Goal: Transaction & Acquisition: Purchase product/service

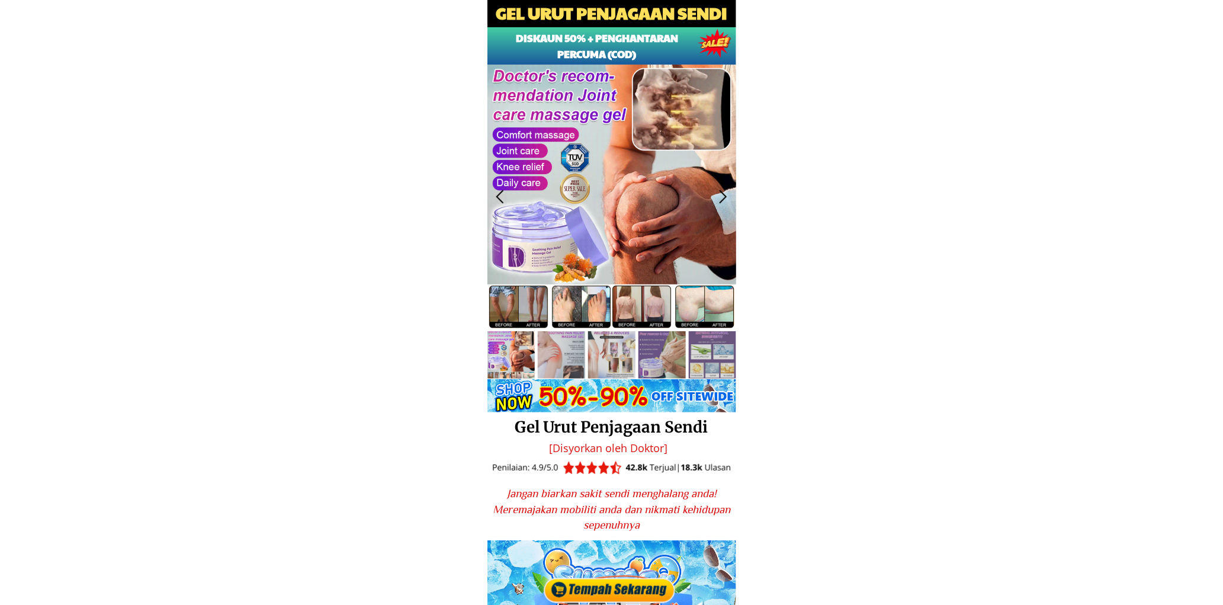
click at [638, 583] on div at bounding box center [611, 589] width 138 height 32
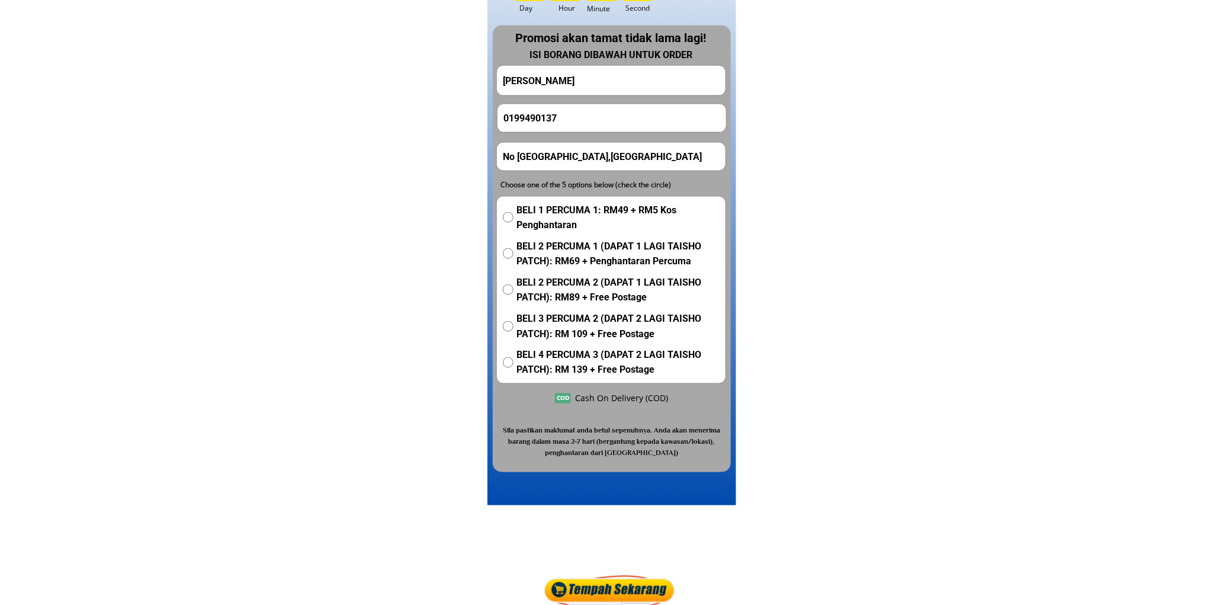
scroll to position [7342, 0]
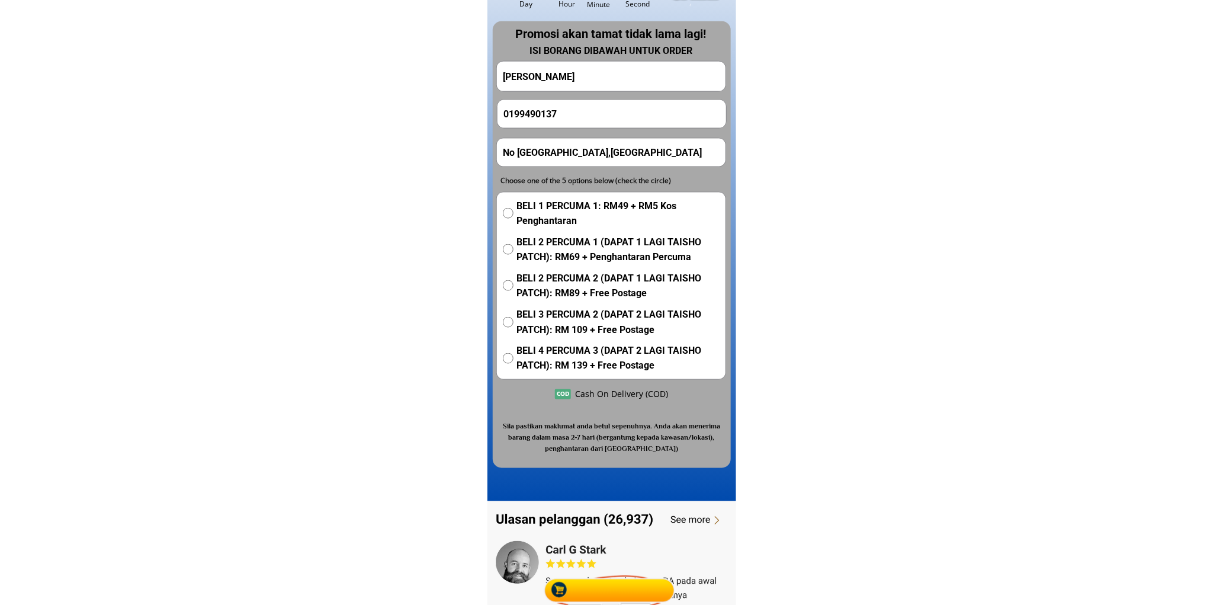
click at [577, 79] on input "[PERSON_NAME]" at bounding box center [611, 77] width 223 height 30
paste input "Tg.Mariam bt"
type input "Tg.Mariam bt"
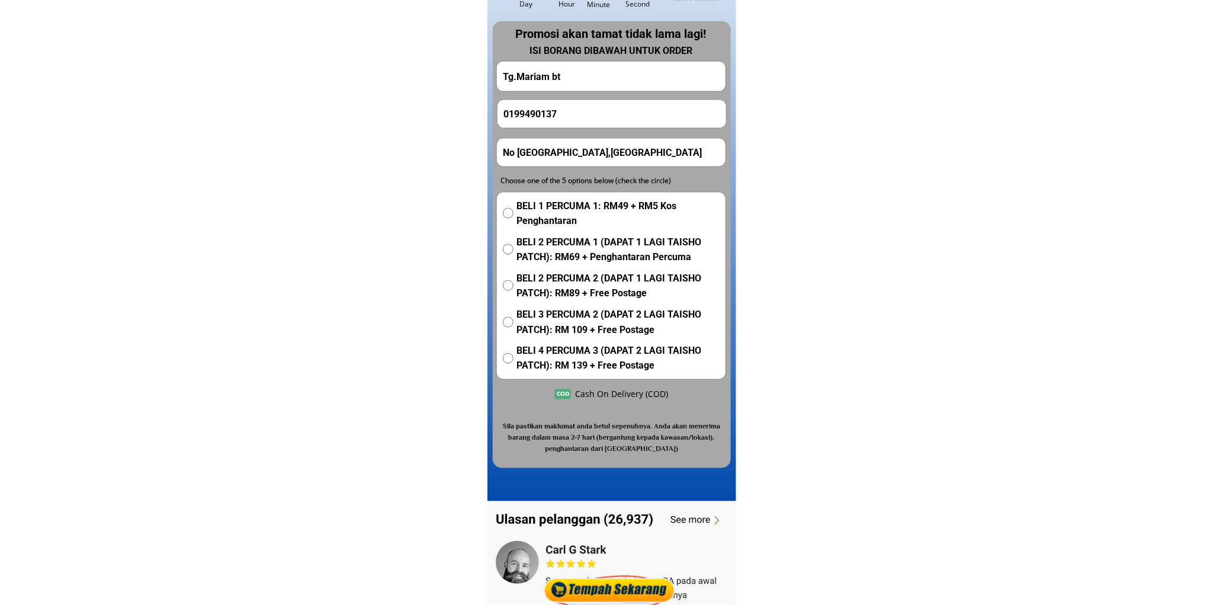
click at [563, 121] on input "0199490137" at bounding box center [611, 114] width 223 height 28
paste input "23486218"
type input "0123486218"
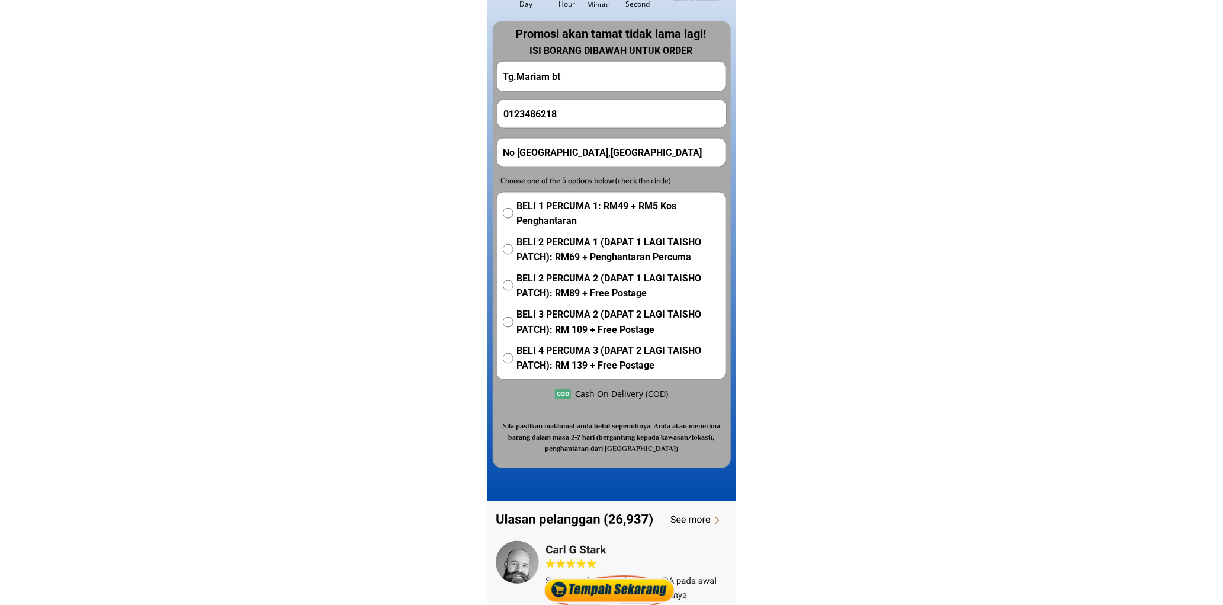
click at [605, 149] on input "No [GEOGRAPHIC_DATA],[GEOGRAPHIC_DATA]" at bounding box center [611, 153] width 223 height 28
click at [606, 149] on input "No [GEOGRAPHIC_DATA],[GEOGRAPHIC_DATA]" at bounding box center [611, 153] width 223 height 28
paste input "Lot 2882 A Paya Jaras Hilir [GEOGRAPHIC_DATA] [GEOGRAPHIC_DATA][DOMAIN_NAME] Co…"
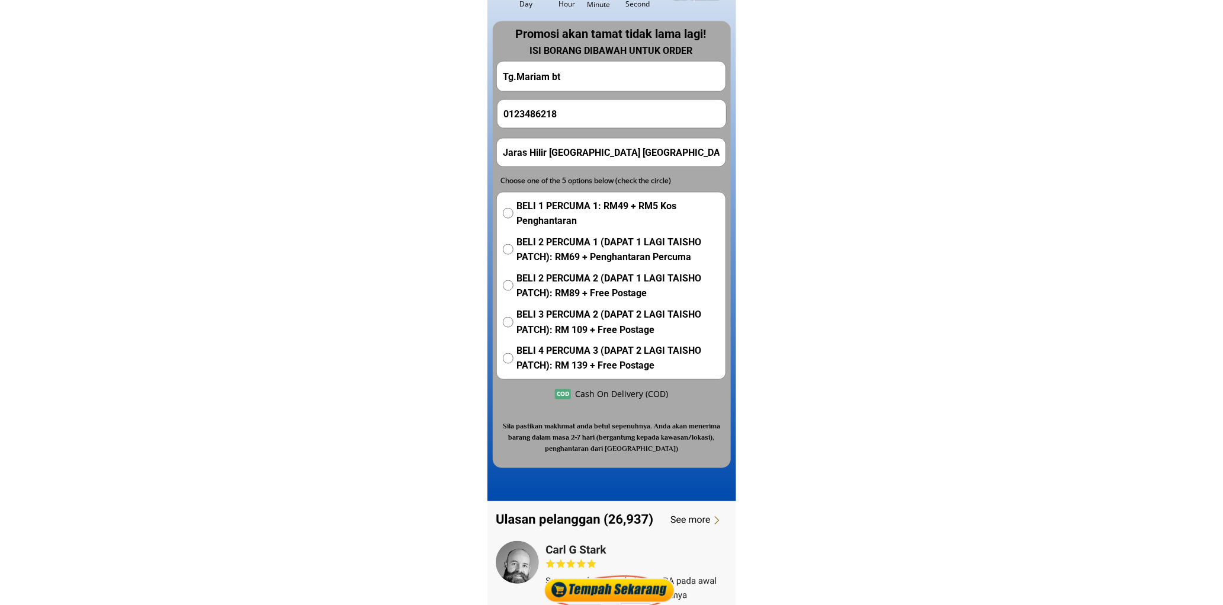
type input "Lot 2882 A Paya Jaras Hilir [GEOGRAPHIC_DATA] [GEOGRAPHIC_DATA][DOMAIN_NAME] Co…"
click at [540, 207] on span "BELI 1 PERCUMA 1: RM49 + RM5 Kos Penghantaran" at bounding box center [617, 213] width 203 height 30
radio input "true"
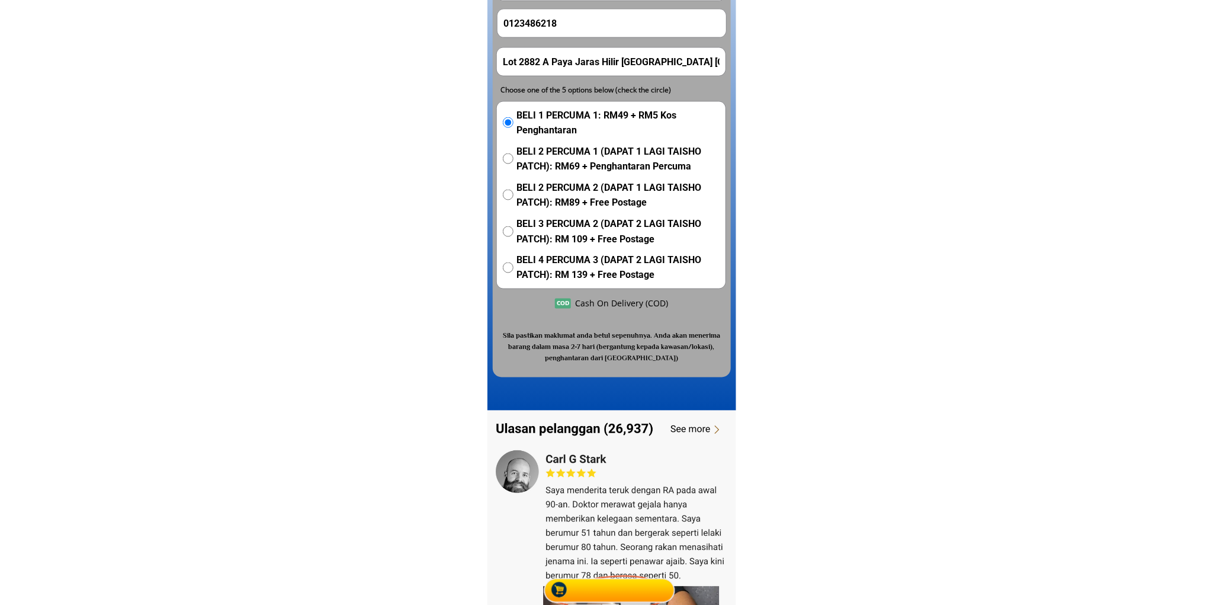
scroll to position [7452, 0]
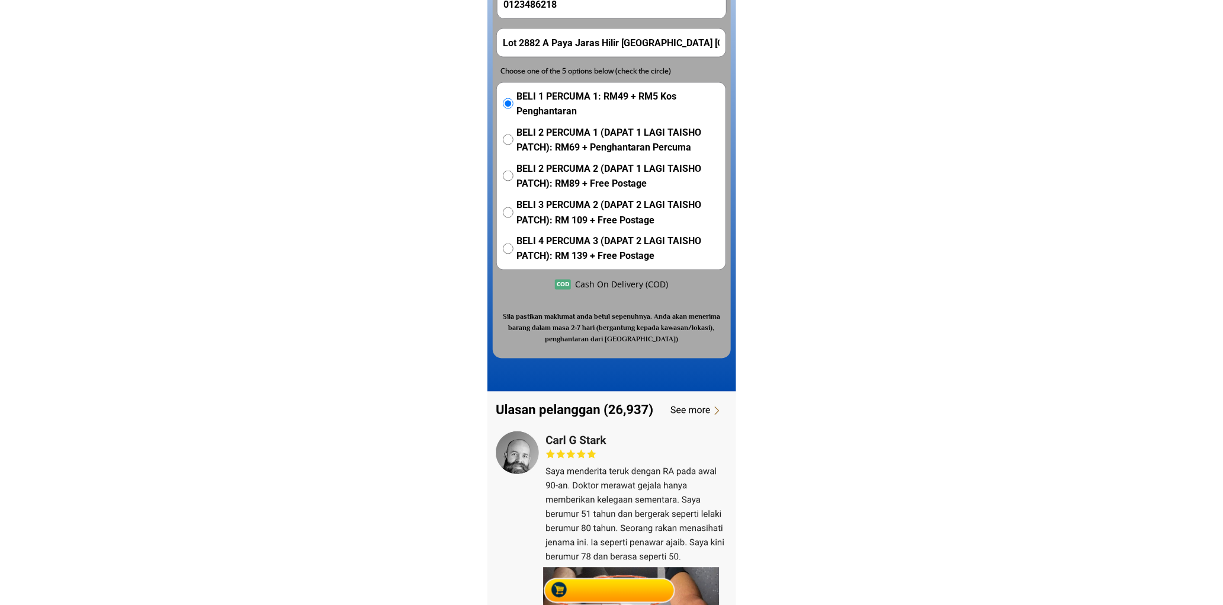
click at [616, 280] on div "Cash On Delivery (COD)" at bounding box center [621, 284] width 93 height 13
click at [612, 294] on div at bounding box center [612, 135] width 238 height 447
click at [601, 312] on h3 "Sila pastikan maklumat anda betul sepenuhnya. Anda akan menerima barang dalam m…" at bounding box center [611, 329] width 230 height 34
click at [596, 319] on h3 "Sila pastikan maklumat anda betul sepenuhnya. Anda akan menerima barang dalam m…" at bounding box center [611, 329] width 230 height 34
click at [587, 302] on div at bounding box center [612, 135] width 238 height 447
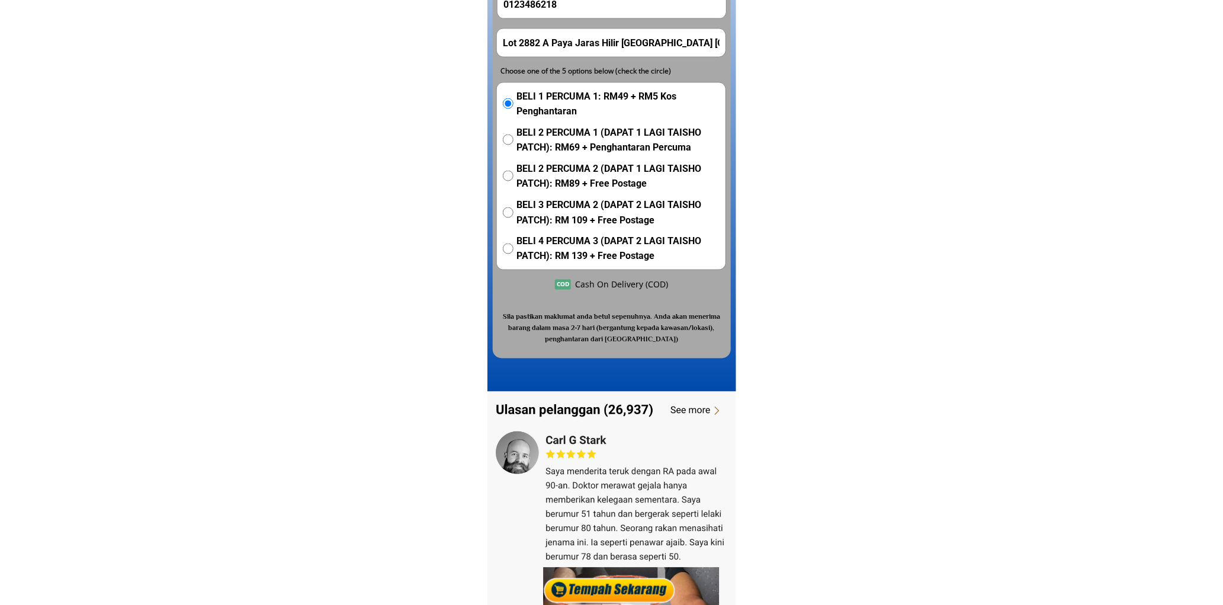
click at [586, 286] on div "Cash On Delivery (COD)" at bounding box center [621, 284] width 93 height 13
click at [586, 278] on div "Cash On Delivery (COD)" at bounding box center [621, 284] width 93 height 13
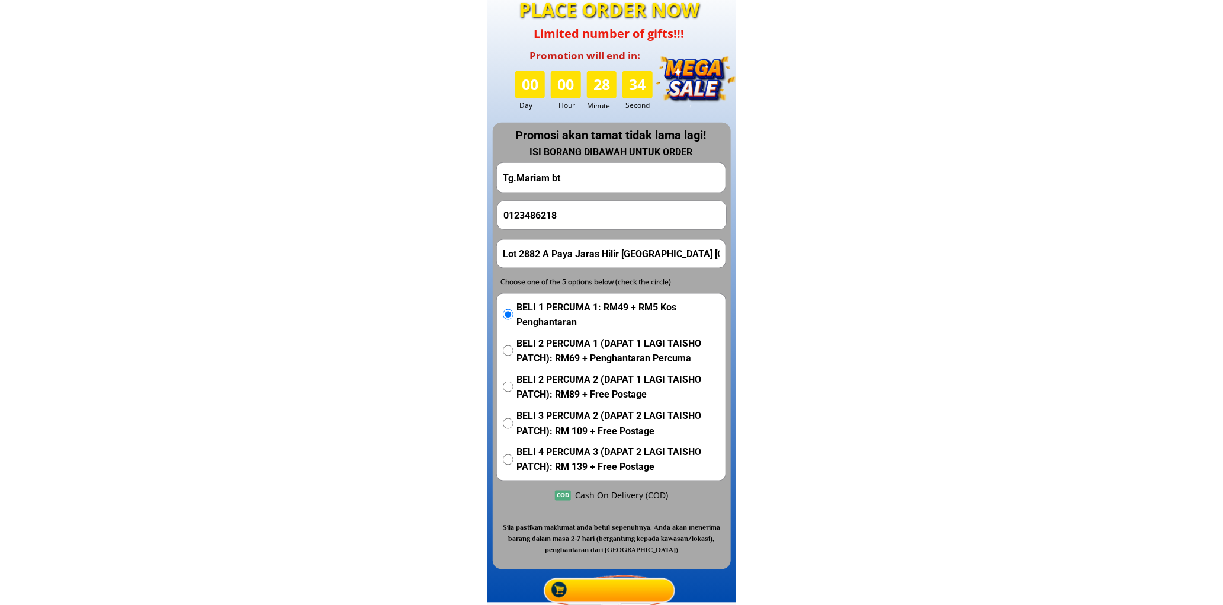
scroll to position [7233, 0]
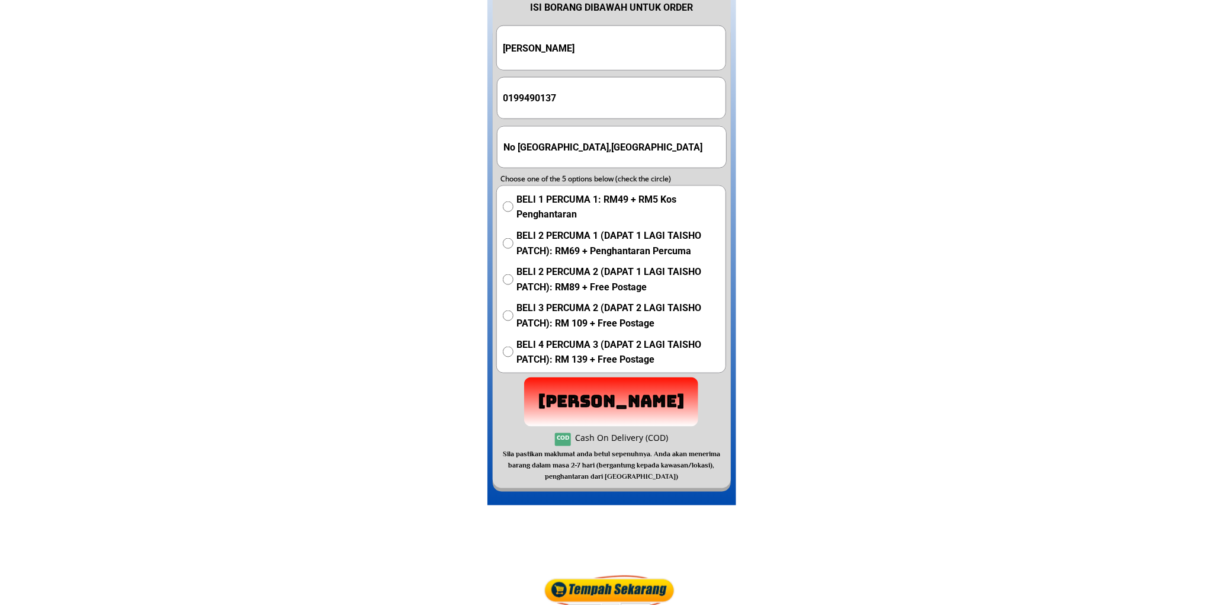
scroll to position [7342, 0]
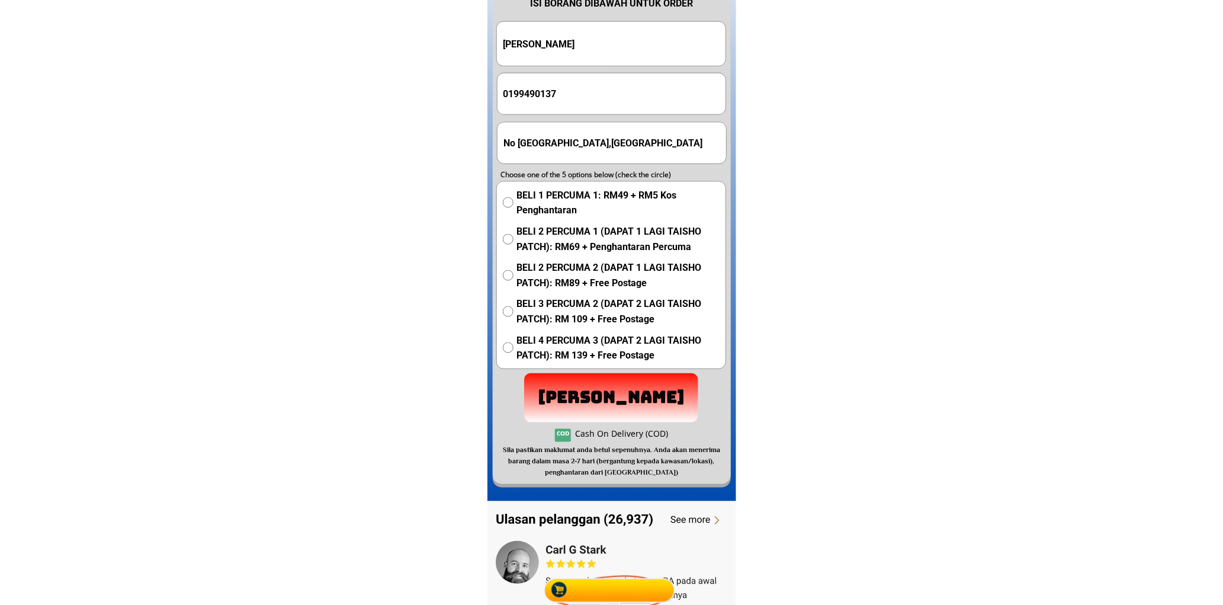
click at [575, 96] on input "0199490137" at bounding box center [611, 93] width 223 height 41
paste input "23486218"
type input "0123486218"
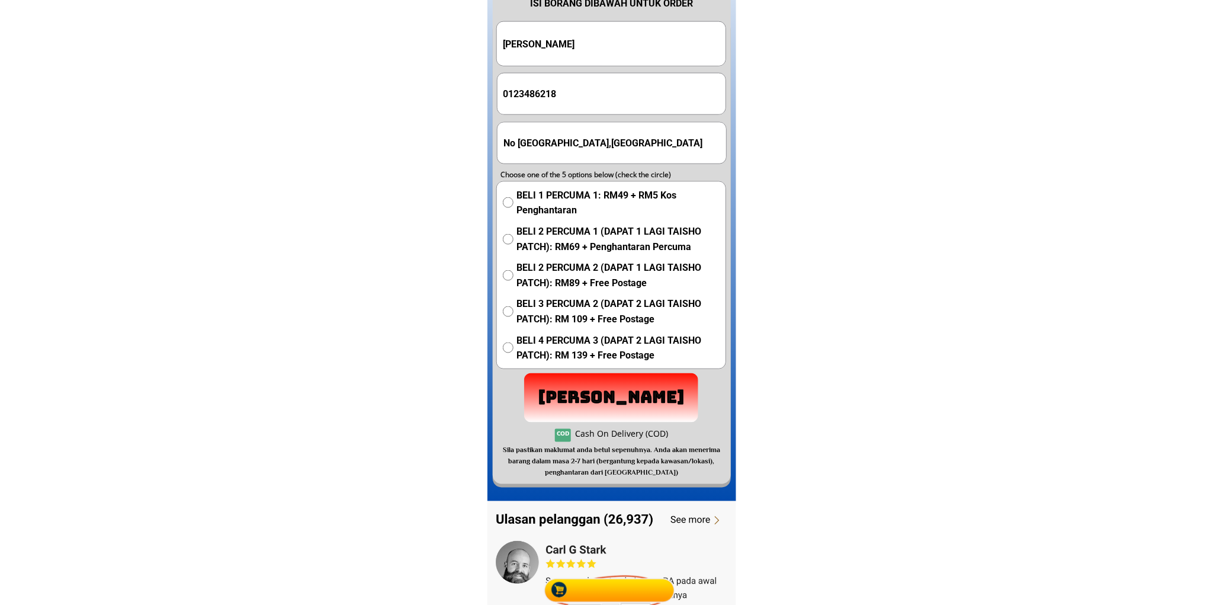
click at [618, 40] on input "[PERSON_NAME]" at bounding box center [611, 44] width 223 height 44
paste input "Tg.Mariam bt"
type input "Tg.Mariam bt"
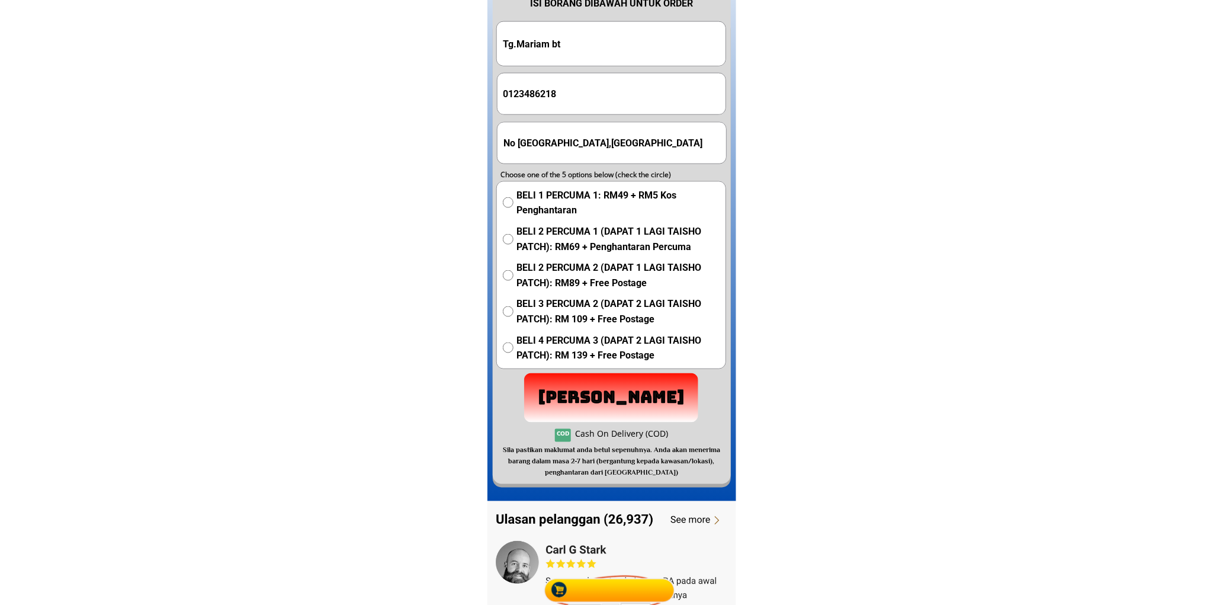
click at [609, 131] on input "No [GEOGRAPHIC_DATA],[GEOGRAPHIC_DATA]" at bounding box center [611, 143] width 223 height 41
paste input "Lot 2882 A Paya Jaras Hilir [GEOGRAPHIC_DATA] [GEOGRAPHIC_DATA][DOMAIN_NAME] Co…"
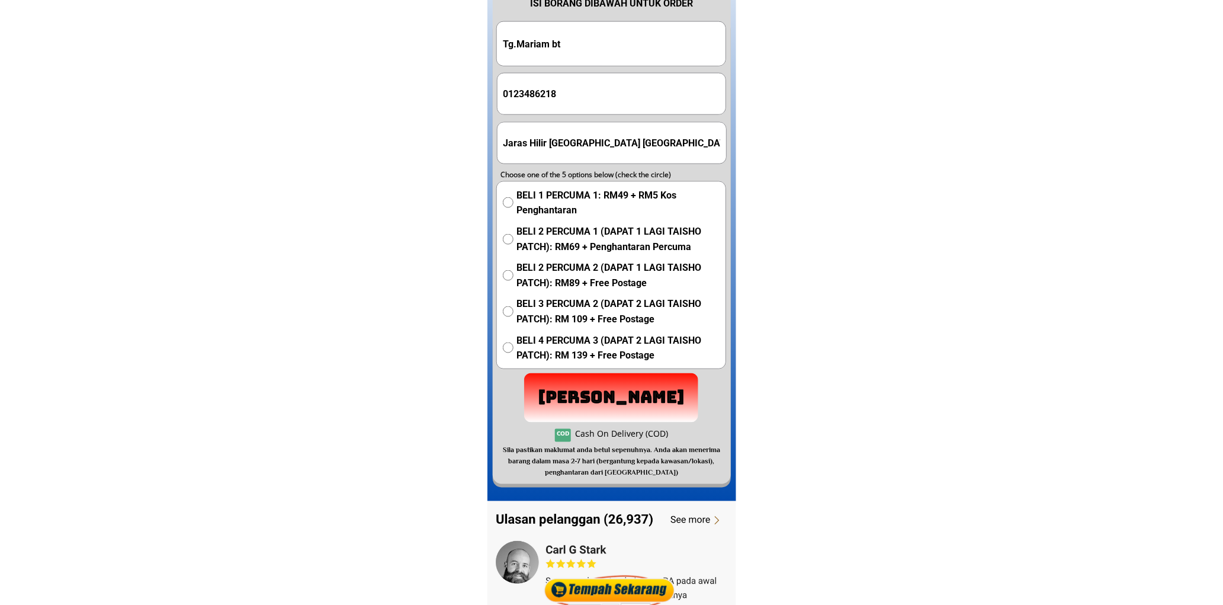
type input "Lot 2882 A Paya Jaras Hilir [GEOGRAPHIC_DATA] [GEOGRAPHIC_DATA][DOMAIN_NAME] Co…"
click at [530, 197] on span "BELI 1 PERCUMA 1: RM49 + RM5 Kos Penghantaran" at bounding box center [617, 203] width 203 height 30
radio input "true"
click at [632, 389] on p "[PERSON_NAME]" at bounding box center [611, 397] width 175 height 49
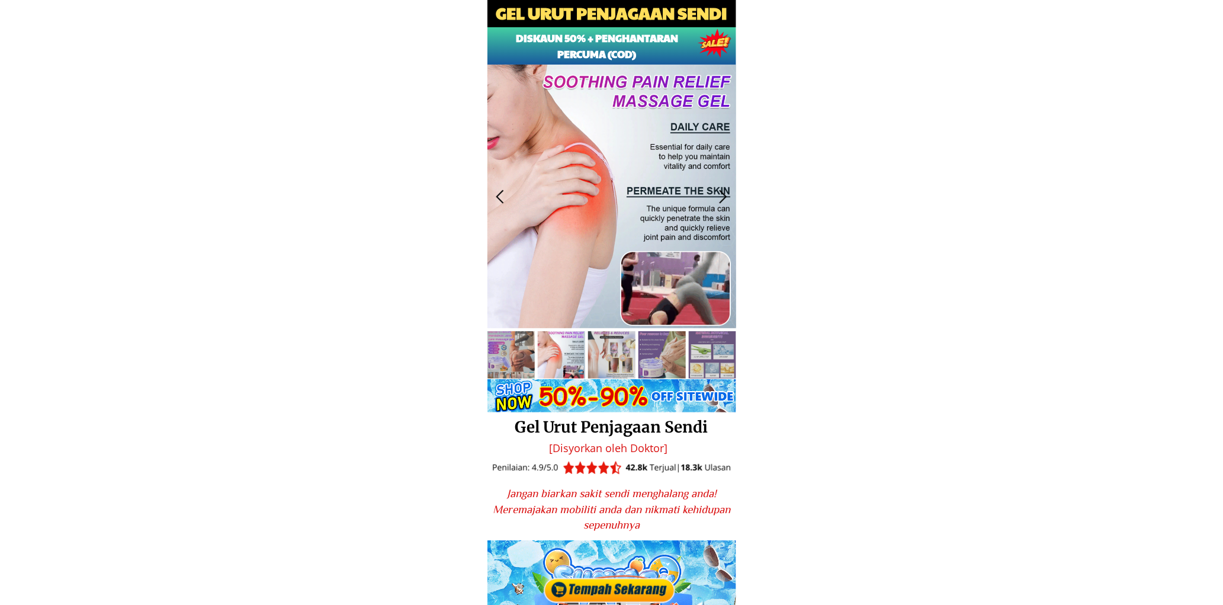
click at [599, 586] on div at bounding box center [611, 589] width 138 height 32
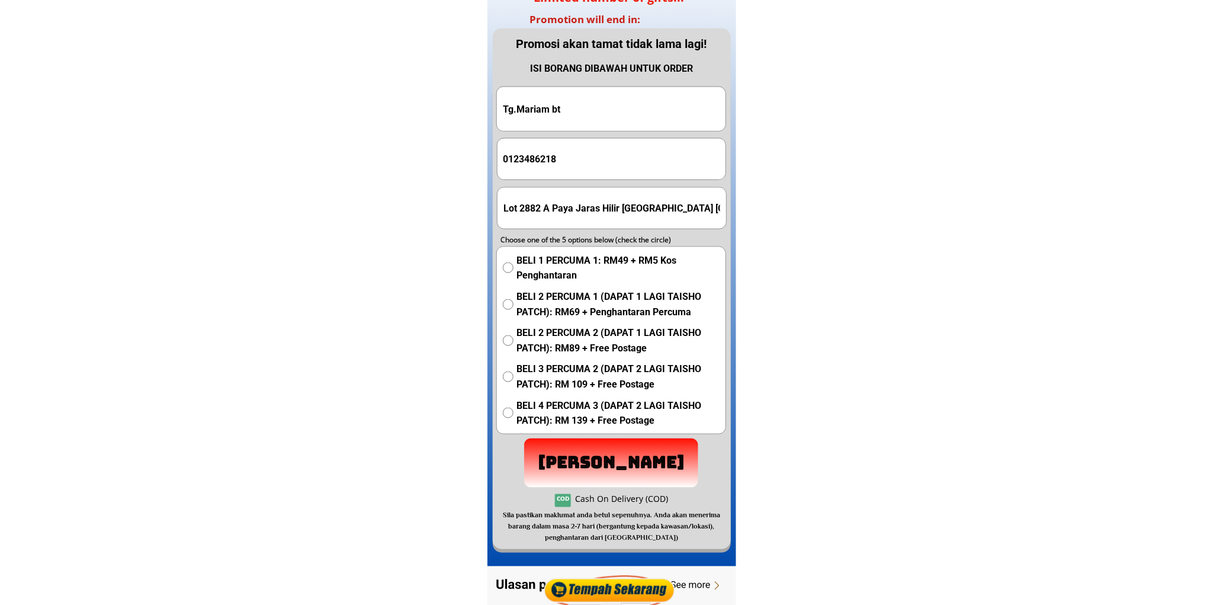
scroll to position [7342, 0]
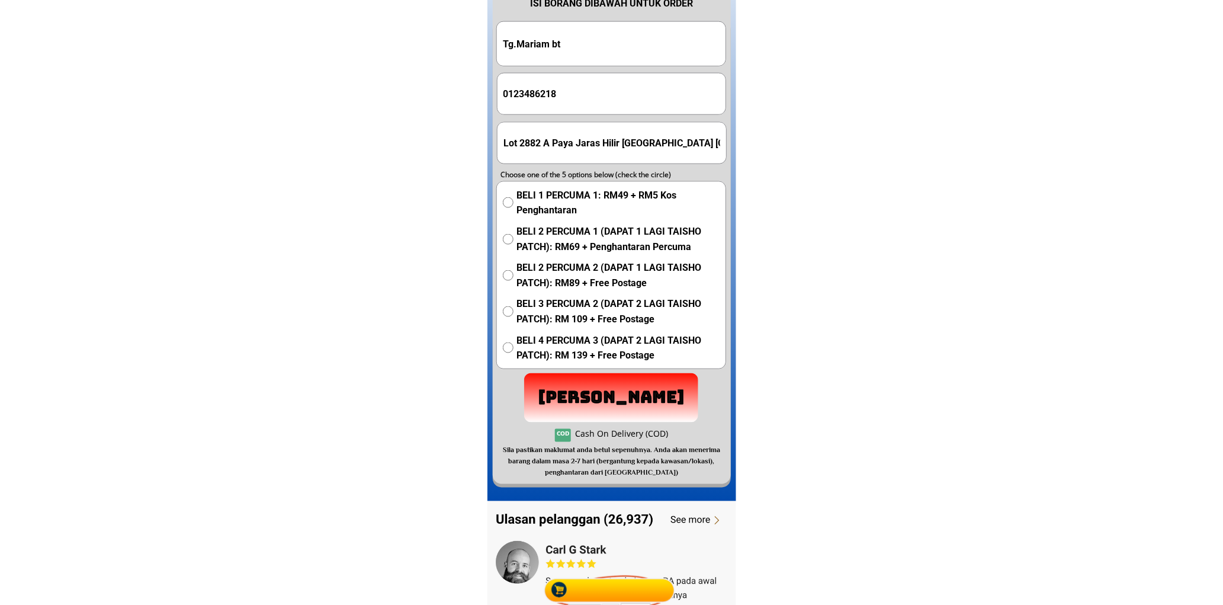
click at [609, 66] on form "Hantar Pesanan Tg.Mariam bt 0123486218 Lot 2882 A Paya Jaras Hilir Sungai Buloh…" at bounding box center [611, 221] width 230 height 401
click at [610, 49] on input "Tg.Mariam bt" at bounding box center [611, 44] width 223 height 44
paste input "engku Zainab binti Tengku"
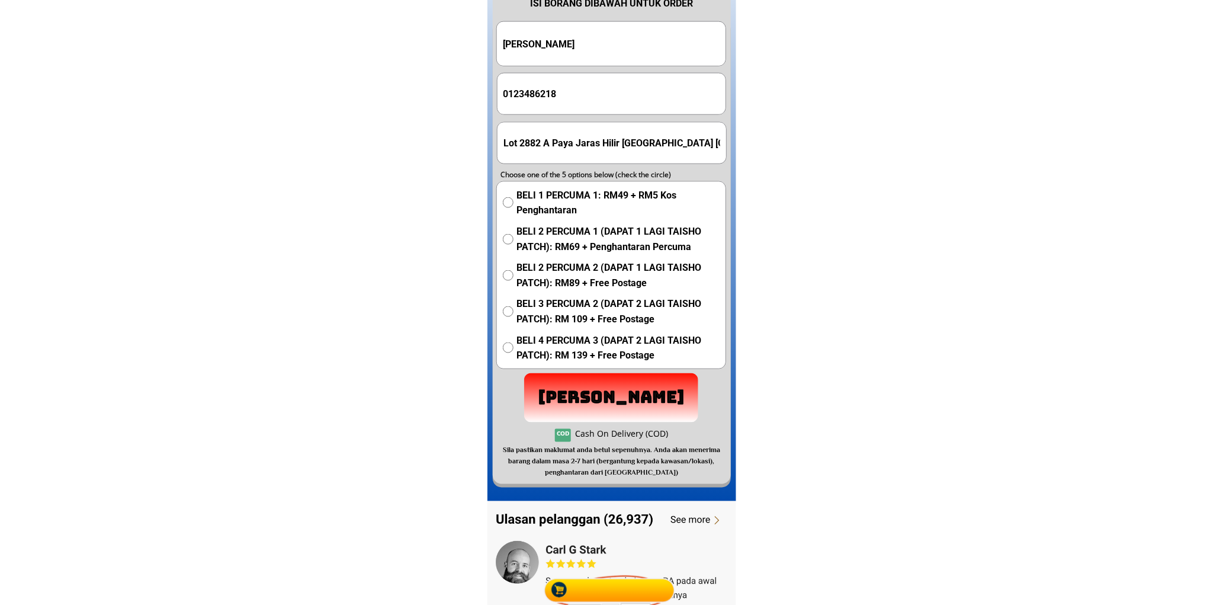
type input "Tengku Zainab binti Tengku"
click at [566, 103] on input "0123486218" at bounding box center [611, 93] width 223 height 41
paste input "1-614-74730"
click at [525, 98] on input "011-614-74730" at bounding box center [611, 93] width 223 height 41
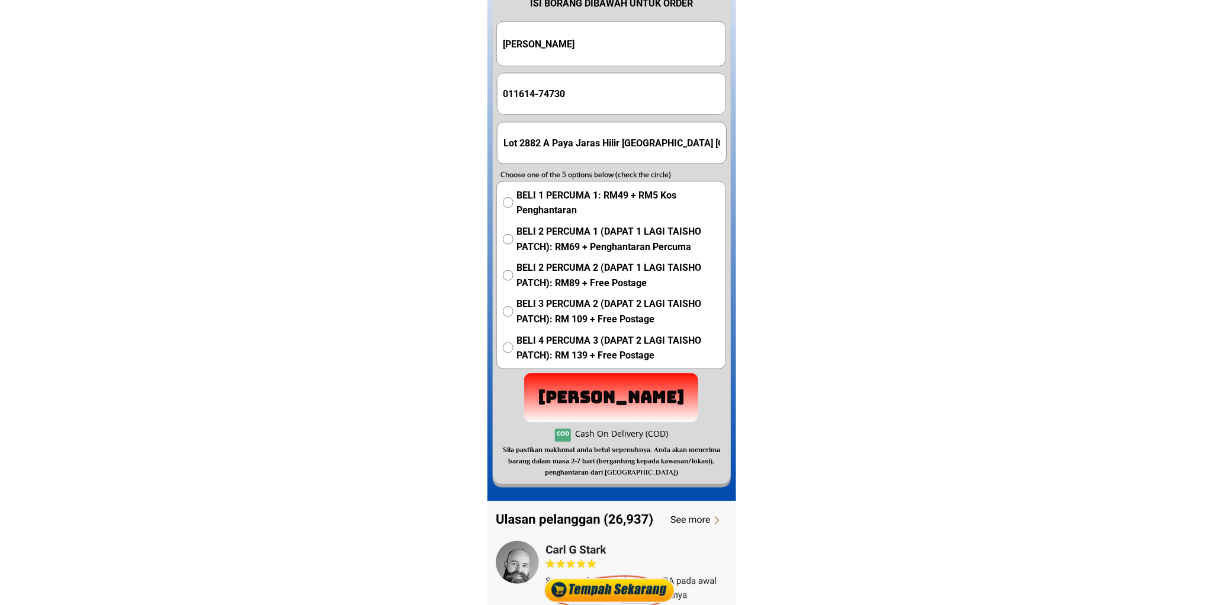
click at [544, 99] on input "011614-74730" at bounding box center [611, 93] width 223 height 41
click at [542, 97] on input "011614-74730" at bounding box center [611, 93] width 223 height 41
type input "01161474730"
click at [558, 148] on input "Lot 2882 A Paya Jaras Hilir [GEOGRAPHIC_DATA] [GEOGRAPHIC_DATA][DOMAIN_NAME] Co…" at bounding box center [611, 143] width 223 height 41
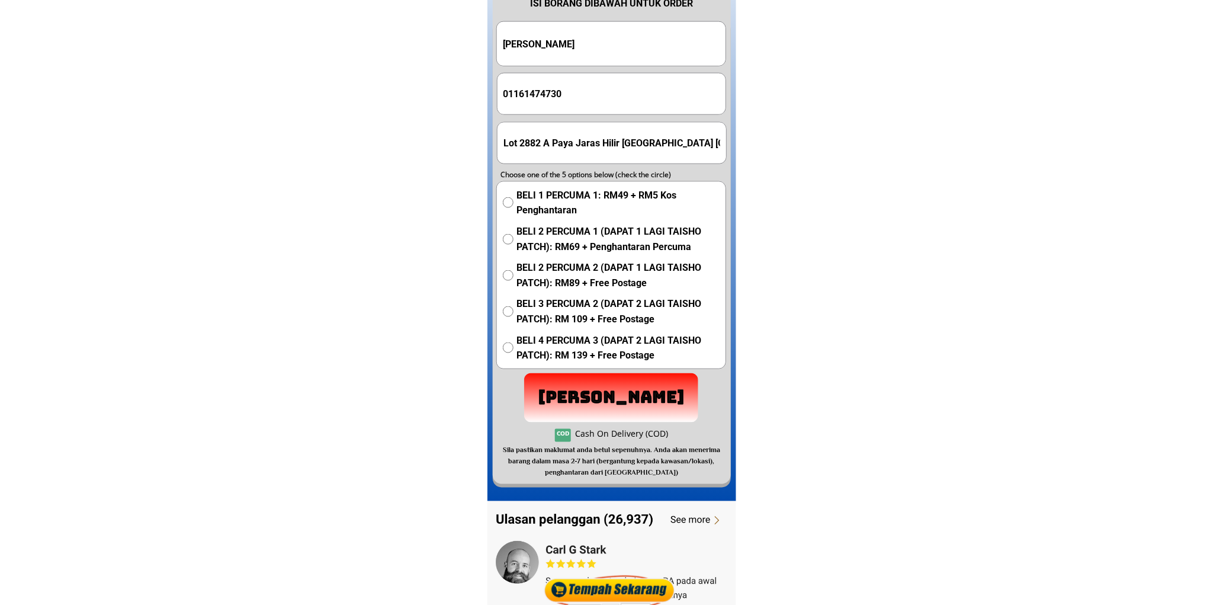
click at [558, 148] on input "Lot 2882 A Paya Jaras Hilir [GEOGRAPHIC_DATA] [GEOGRAPHIC_DATA][DOMAIN_NAME] Co…" at bounding box center [611, 143] width 223 height 41
paste input "No32A jln Cheras prima 8 Kajang Selangor. 43"
type input "No32A jln Cheras prima 8 Kajang Selangor. 43000"
click at [544, 233] on span "BELI 2 PERCUMA 1 (DAPAT 1 LAGI TAISHO PATCH): RM69 + Penghantaran Percuma" at bounding box center [617, 239] width 203 height 30
radio input "true"
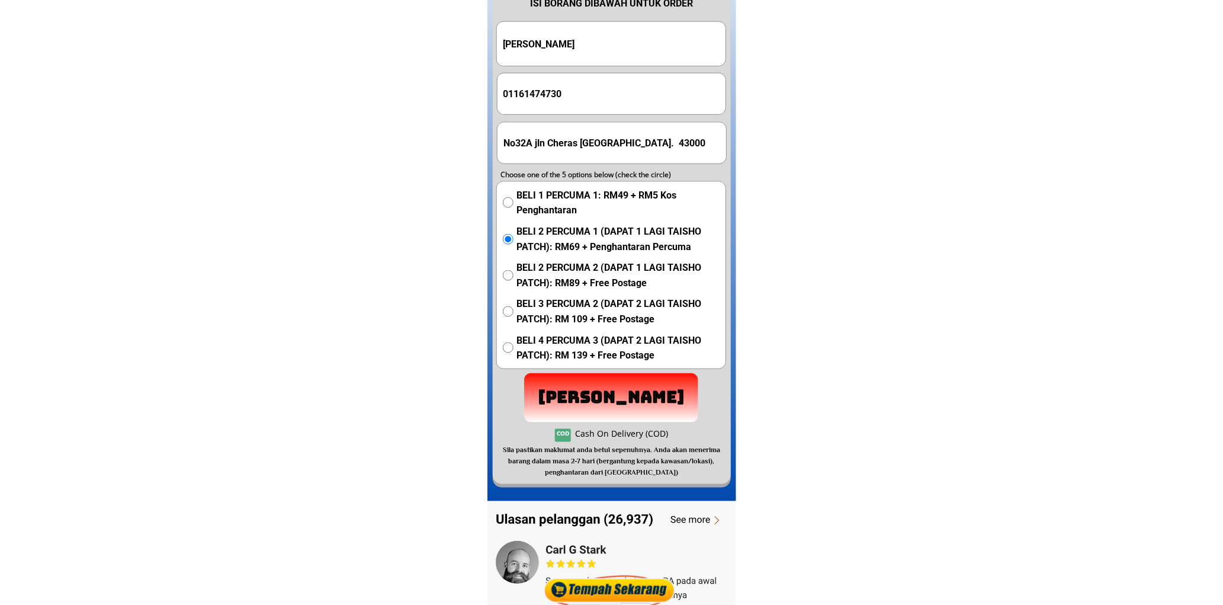
click at [614, 394] on p "[PERSON_NAME]" at bounding box center [611, 397] width 175 height 49
